Goal: Contribute content

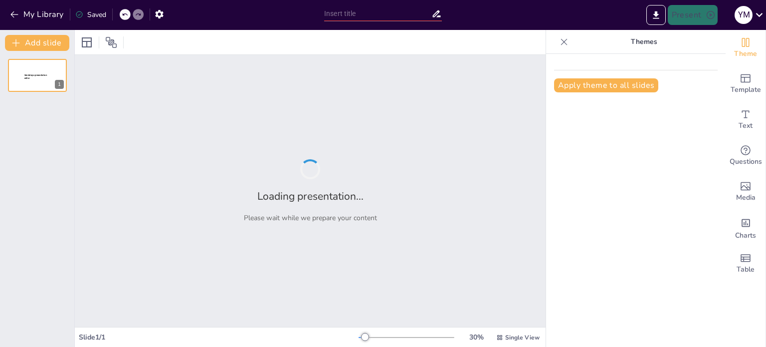
type input "Nanotechnology Applications in Dermal Fillers: Enhancing Efficacy and Safety"
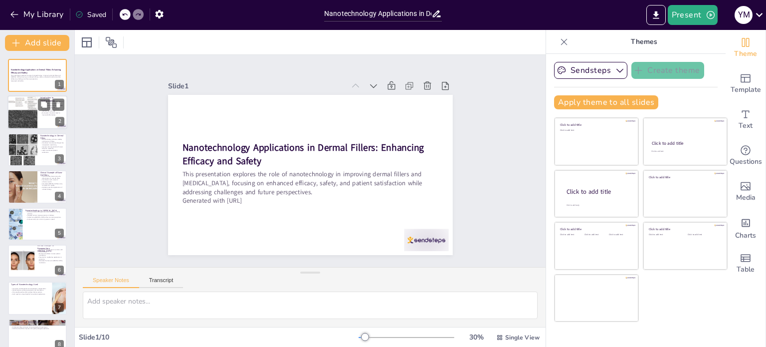
click at [22, 109] on div at bounding box center [22, 112] width 30 height 36
type textarea "The concept of nanotechnology revolves around the manipulation of materials at …"
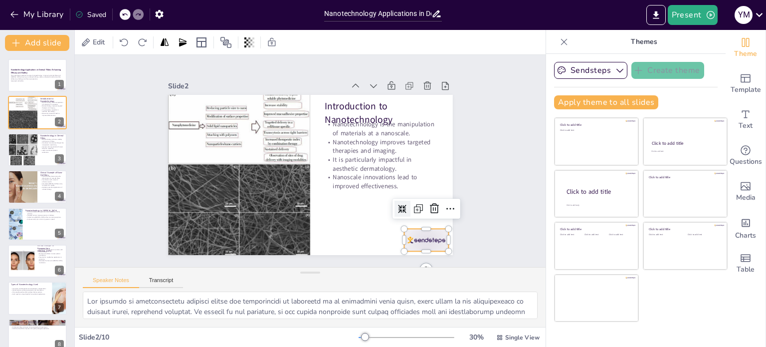
click at [421, 254] on div at bounding box center [396, 271] width 49 height 35
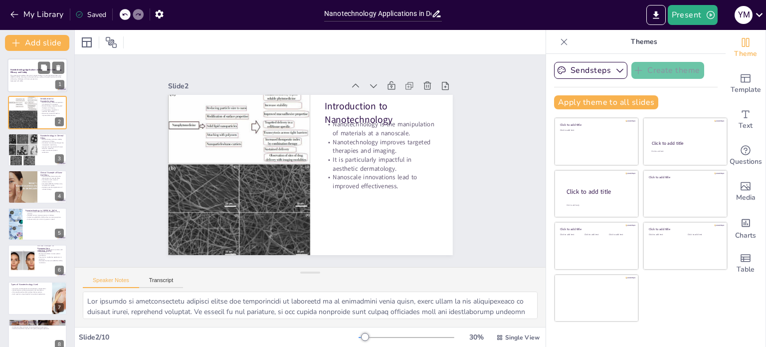
click at [30, 78] on p "This presentation explores the role of nanotechnology in improving dermal fille…" at bounding box center [37, 76] width 54 height 5
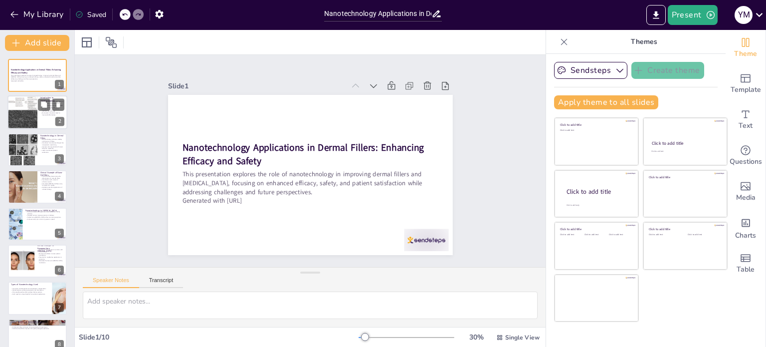
click at [34, 109] on div at bounding box center [22, 112] width 30 height 36
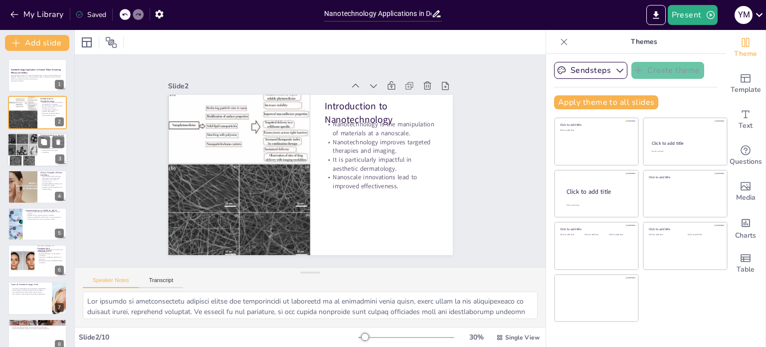
click at [26, 145] on div at bounding box center [22, 150] width 36 height 34
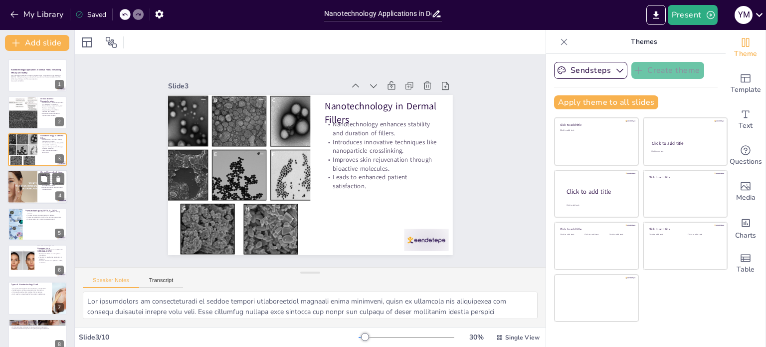
click at [23, 190] on div at bounding box center [22, 187] width 34 height 34
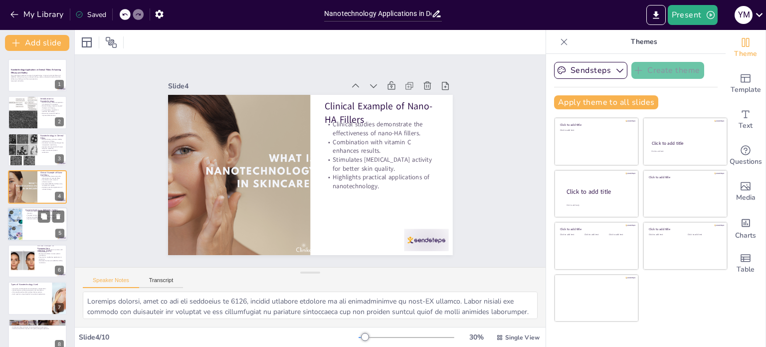
click at [23, 222] on div at bounding box center [37, 224] width 60 height 34
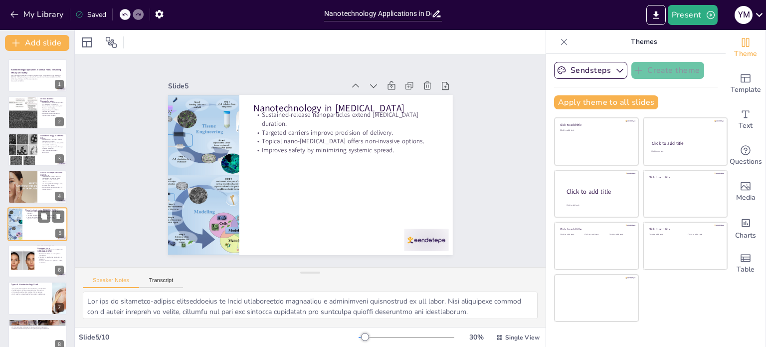
scroll to position [25, 0]
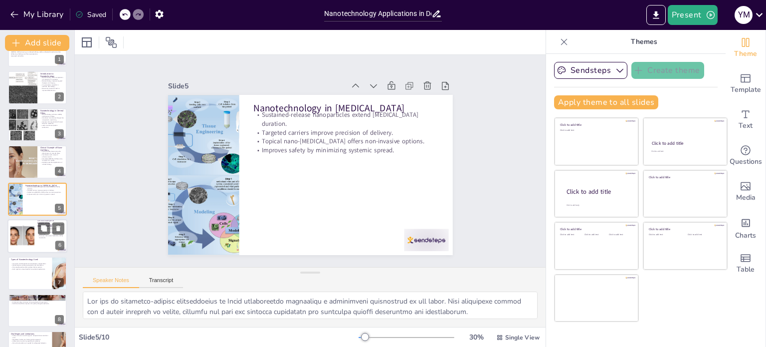
click at [23, 245] on div at bounding box center [22, 236] width 47 height 30
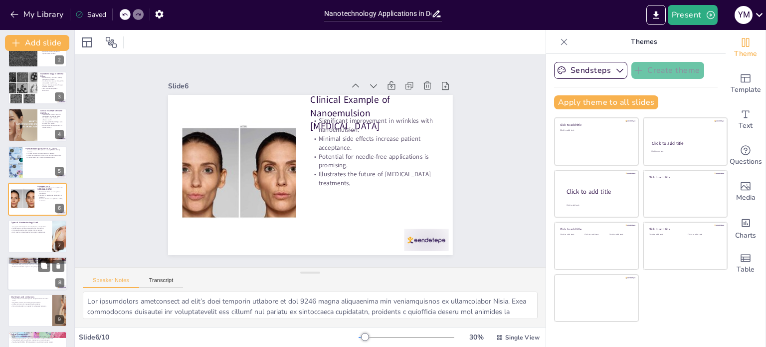
click at [25, 269] on div at bounding box center [37, 273] width 60 height 34
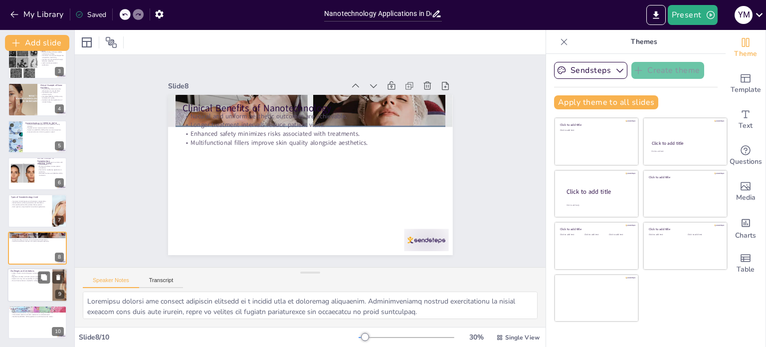
click at [24, 286] on div at bounding box center [37, 285] width 60 height 34
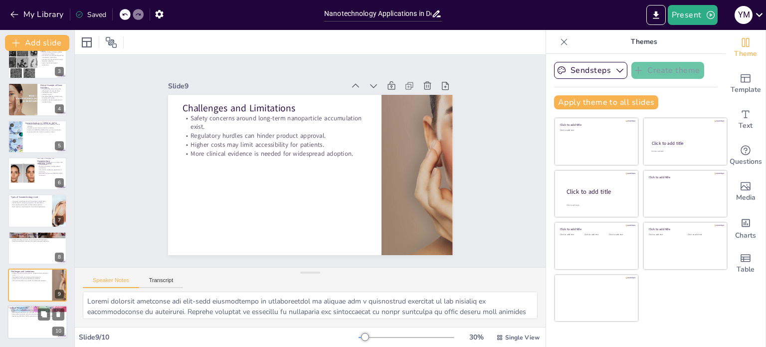
click at [32, 316] on p "Needle-free [MEDICAL_DATA] applications could dominate the market." at bounding box center [37, 316] width 54 height 2
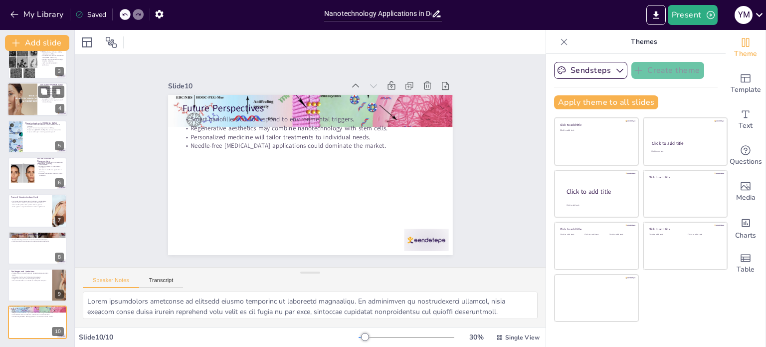
click at [36, 85] on div at bounding box center [22, 99] width 34 height 34
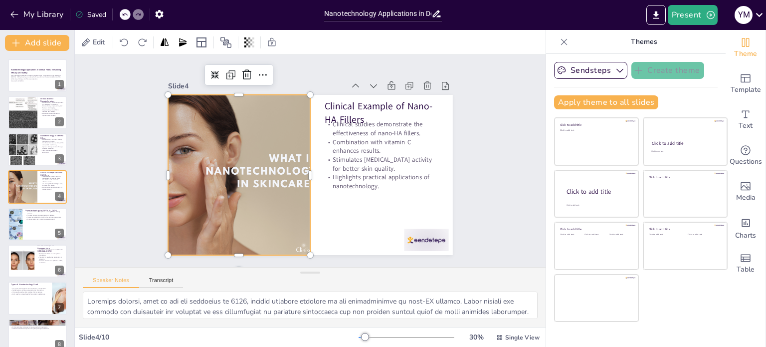
click at [192, 175] on div at bounding box center [238, 152] width 202 height 202
click at [26, 270] on div at bounding box center [22, 261] width 47 height 30
type textarea "Lor ipsumdolors ametconsect ad elit’s doei temporin utlabore et dol 7796 magna …"
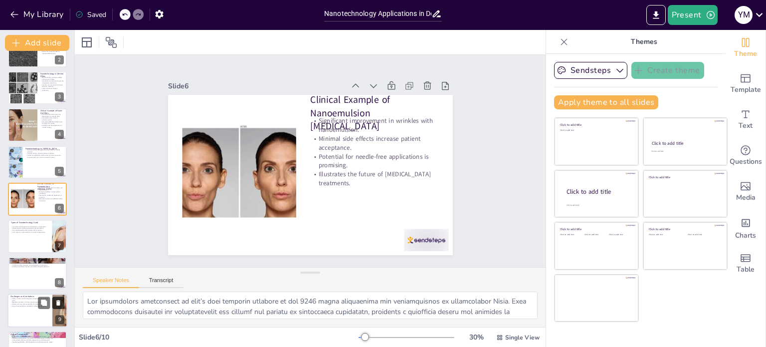
click at [53, 307] on button at bounding box center [58, 302] width 12 height 12
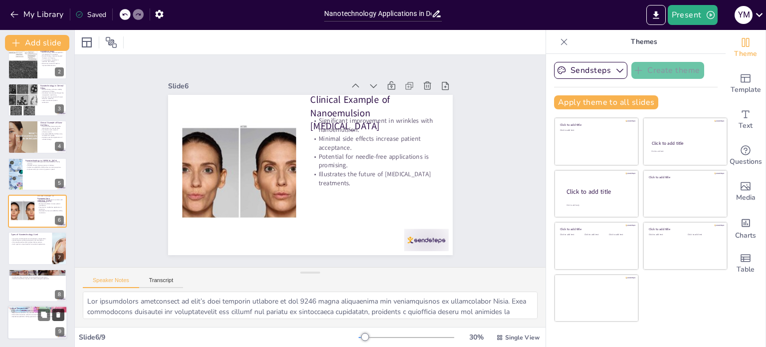
scroll to position [50, 0]
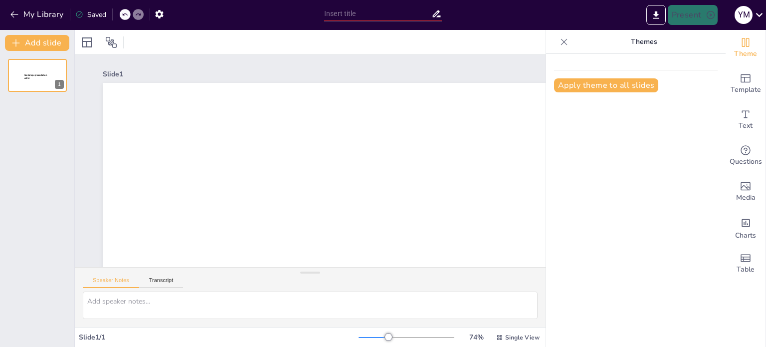
type input "Nanotechnology Applications in Dermal Fillers: Enhancing Efficacy and Safety"
